Goal: Task Accomplishment & Management: Use online tool/utility

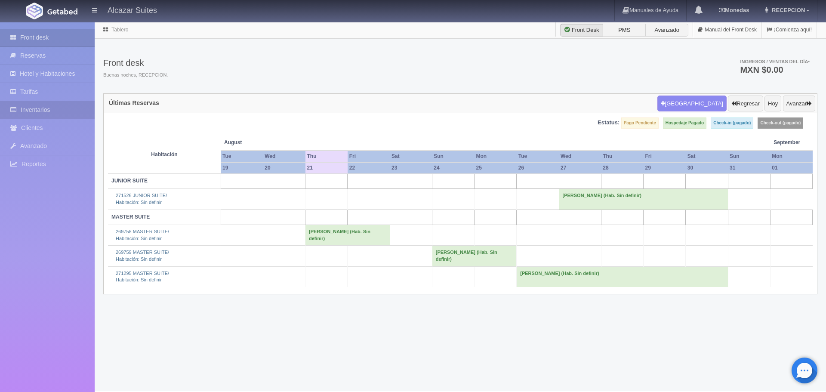
click at [62, 102] on link "Inventarios" at bounding box center [47, 110] width 95 height 18
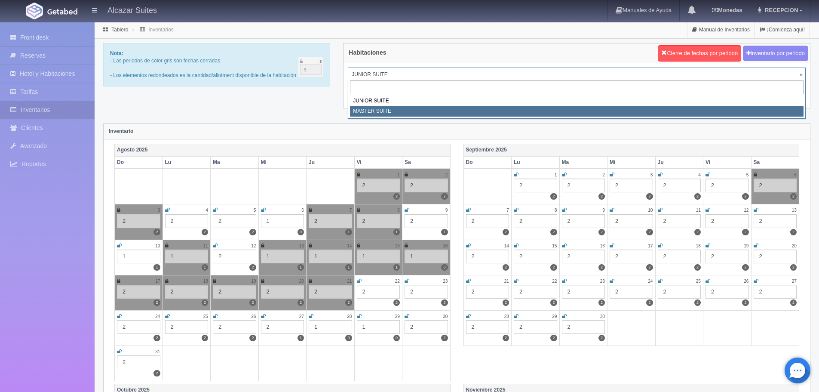
select select "305"
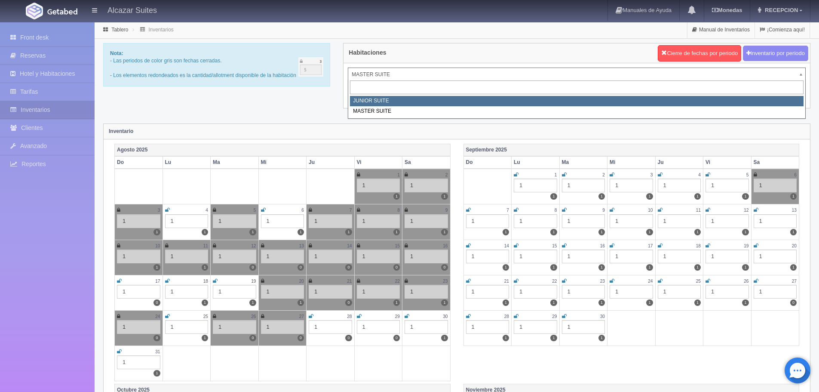
select select "304"
